Goal: Information Seeking & Learning: Learn about a topic

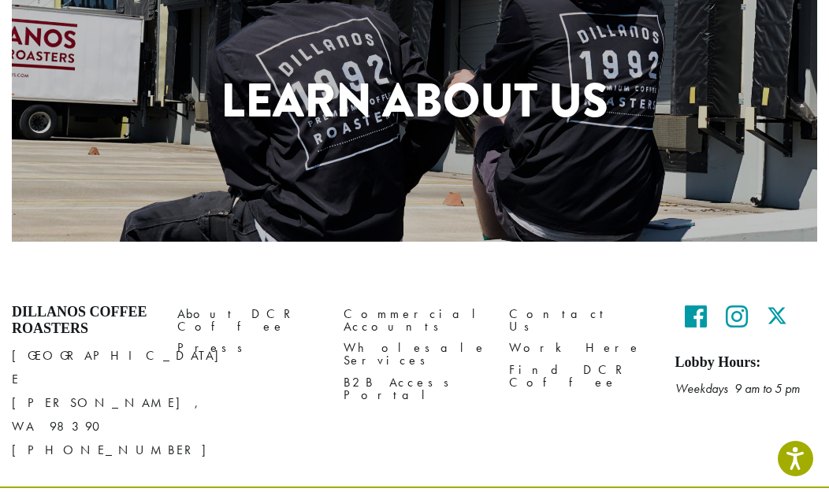
scroll to position [819, 0]
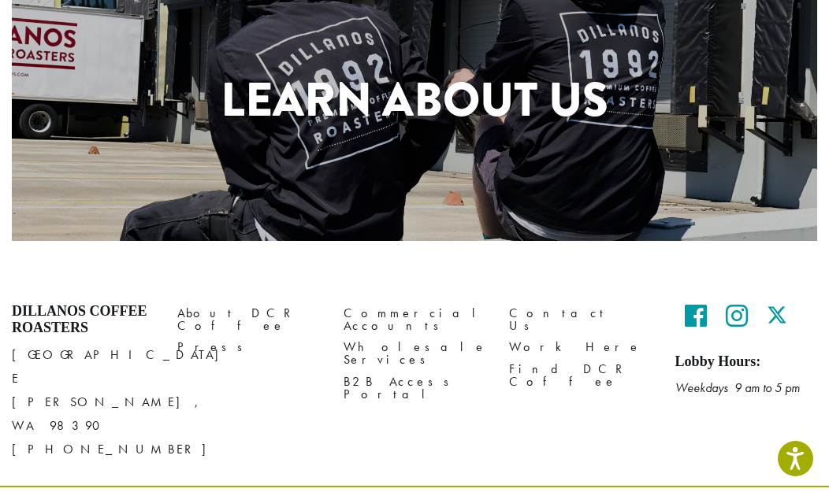
click at [507, 106] on h1 "Learn About Us" at bounding box center [414, 100] width 805 height 71
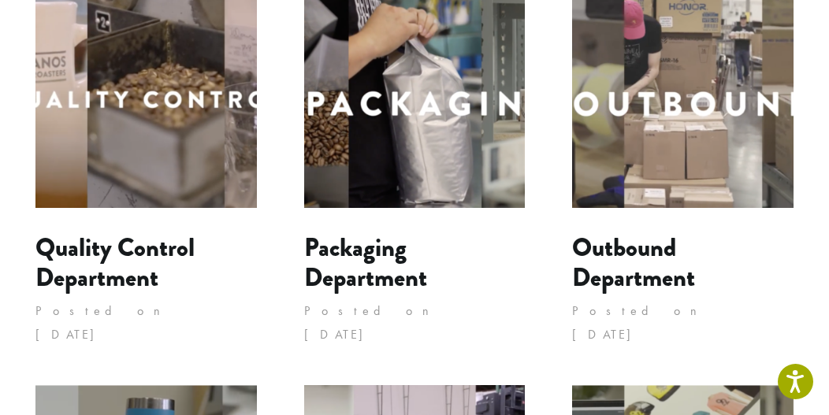
scroll to position [676, 0]
click at [368, 243] on link "Packaging Department" at bounding box center [365, 263] width 123 height 67
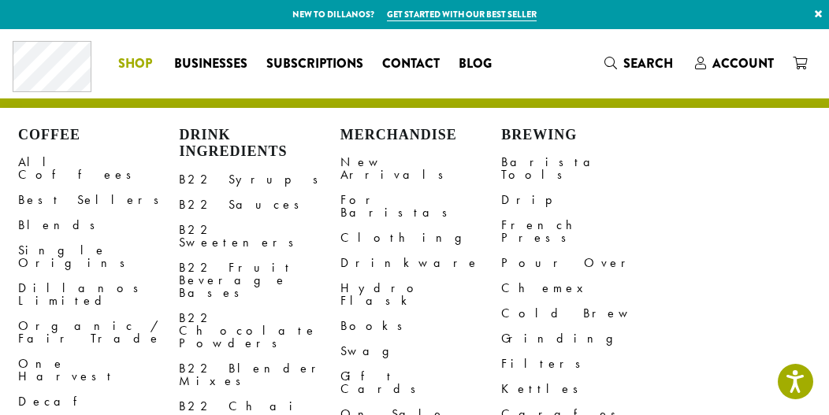
click at [384, 158] on link "New Arrivals" at bounding box center [420, 169] width 161 height 38
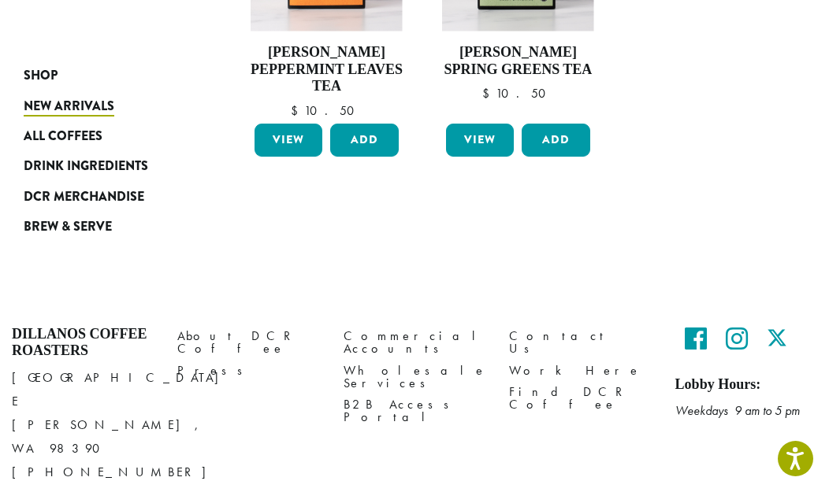
scroll to position [1366, 0]
